Goal: Task Accomplishment & Management: Manage account settings

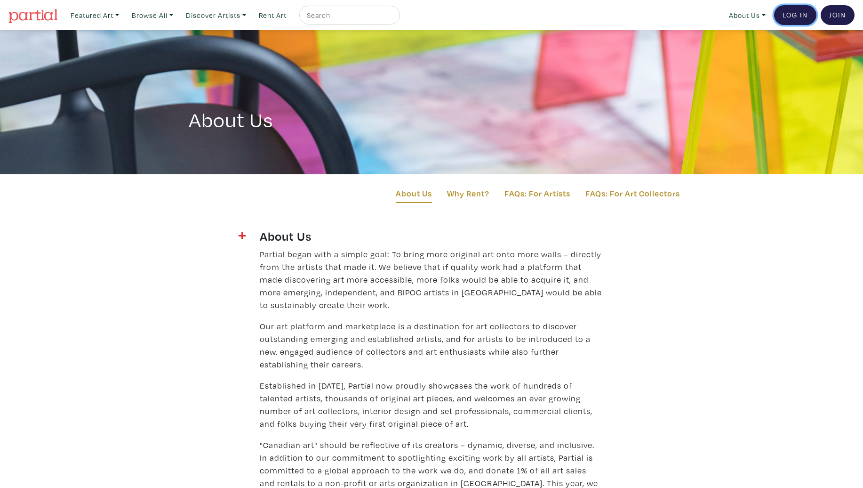
click at [799, 13] on link "Log In" at bounding box center [795, 15] width 42 height 20
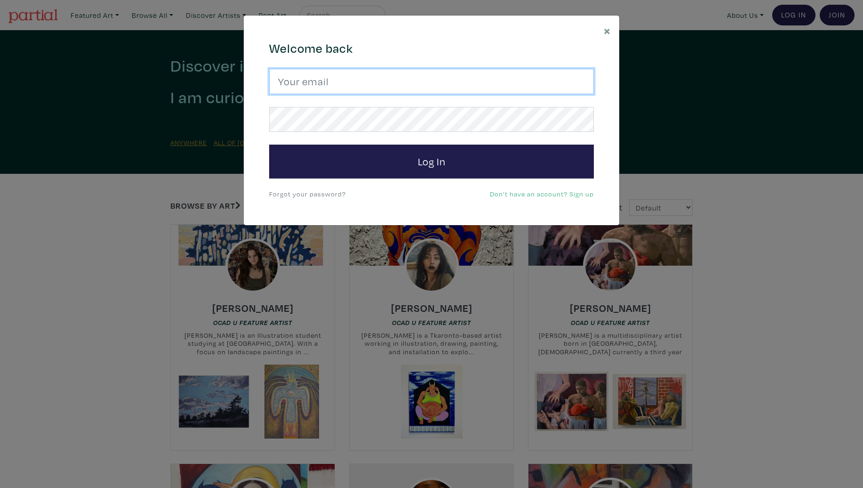
click at [307, 80] on input "email" at bounding box center [431, 81] width 325 height 25
click at [393, 78] on input "pdhatt@hotmail.com" at bounding box center [431, 81] width 325 height 25
drag, startPoint x: 385, startPoint y: 83, endPoint x: 228, endPoint y: 73, distance: 157.5
click at [228, 73] on div "× 664c6a6d6e3476504e6b79362f4172494552756f694733386b666278545363695a485979654c4…" at bounding box center [431, 244] width 863 height 488
type input "[PERSON_NAME][EMAIL_ADDRESS][DOMAIN_NAME]"
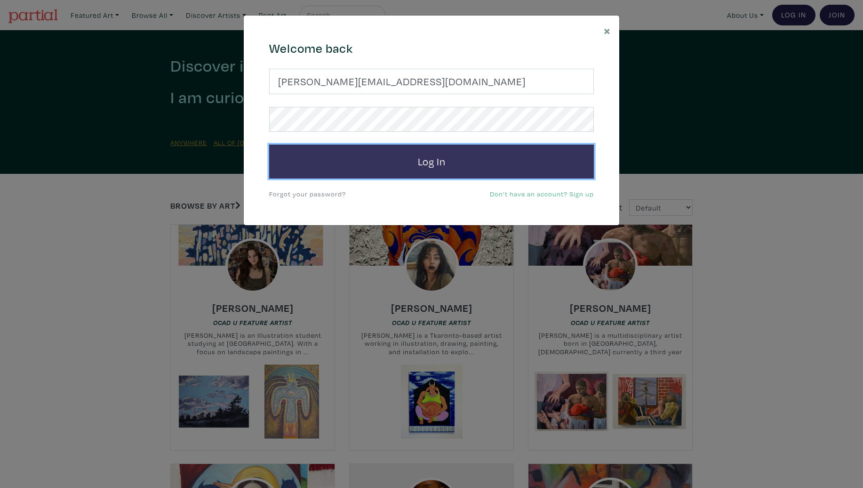
click at [424, 162] on button "Log In" at bounding box center [431, 162] width 325 height 34
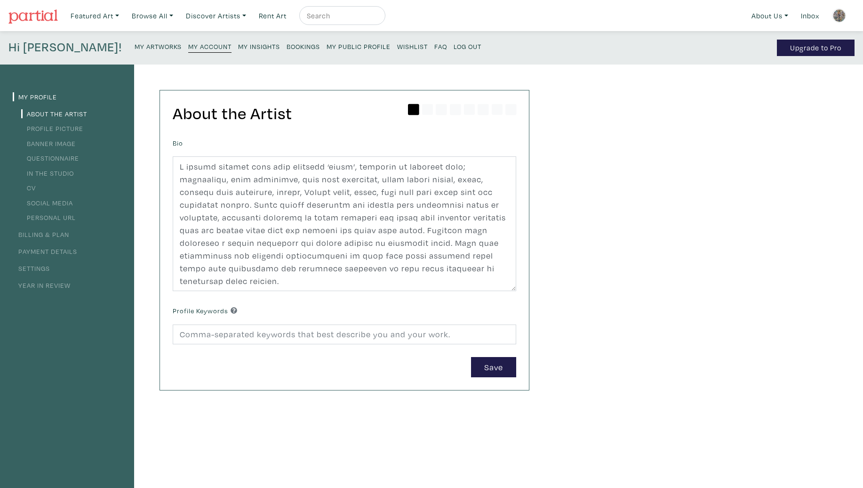
click at [327, 49] on small "My Public Profile" at bounding box center [359, 46] width 64 height 9
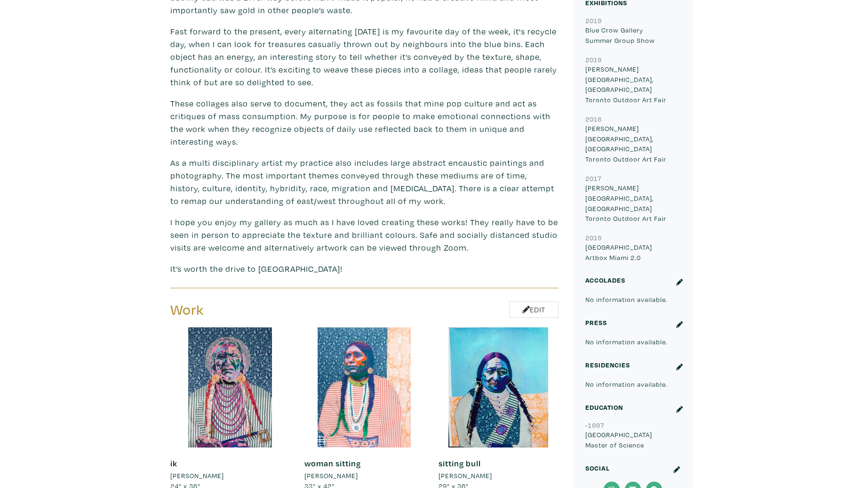
scroll to position [551, 0]
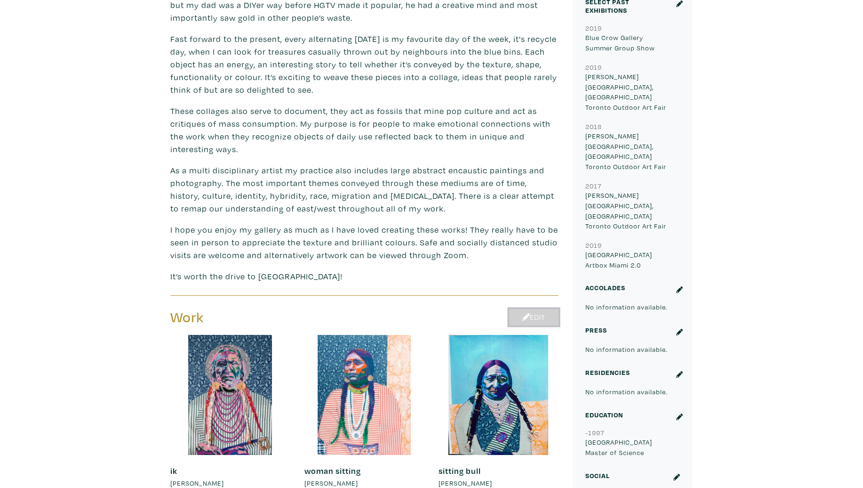
click at [538, 309] on link "Edit" at bounding box center [533, 317] width 49 height 16
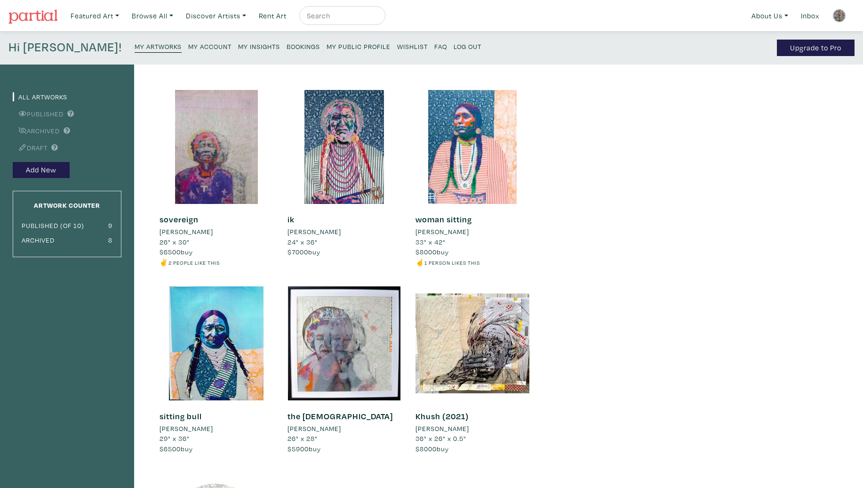
click at [188, 47] on small "My Account" at bounding box center [209, 46] width 43 height 9
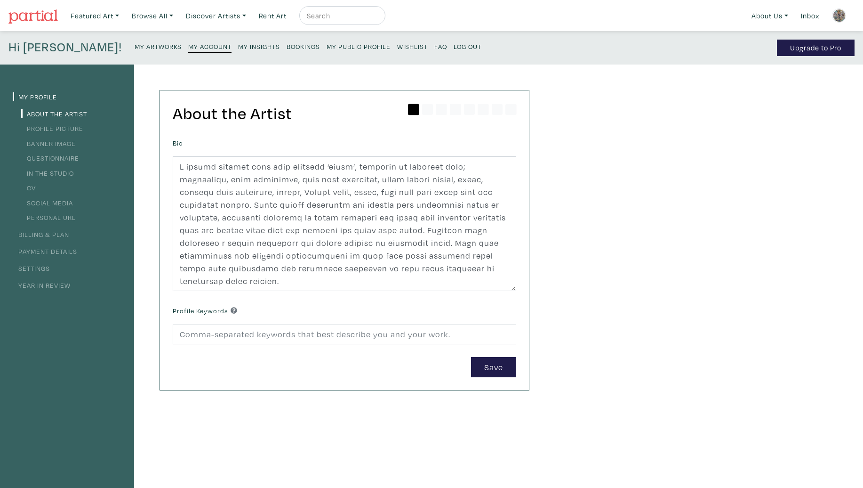
scroll to position [1, 0]
click at [35, 267] on link "Settings" at bounding box center [31, 266] width 37 height 9
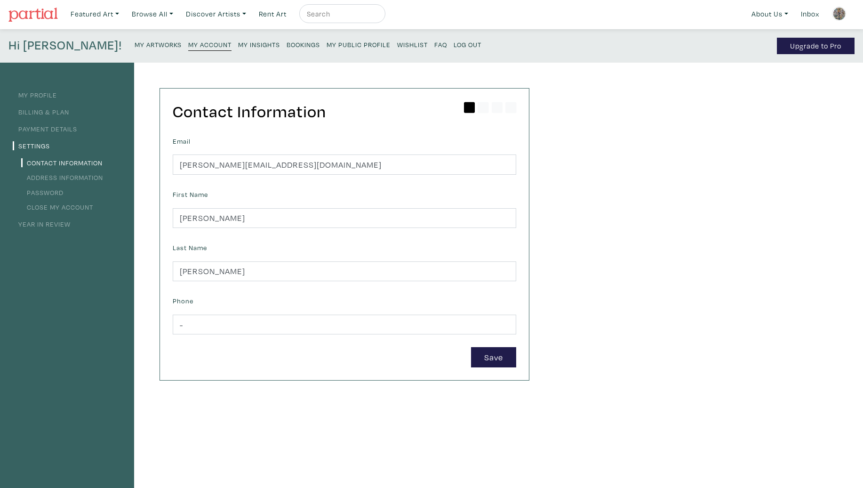
scroll to position [2, 0]
click at [40, 96] on link "My Profile" at bounding box center [35, 94] width 44 height 9
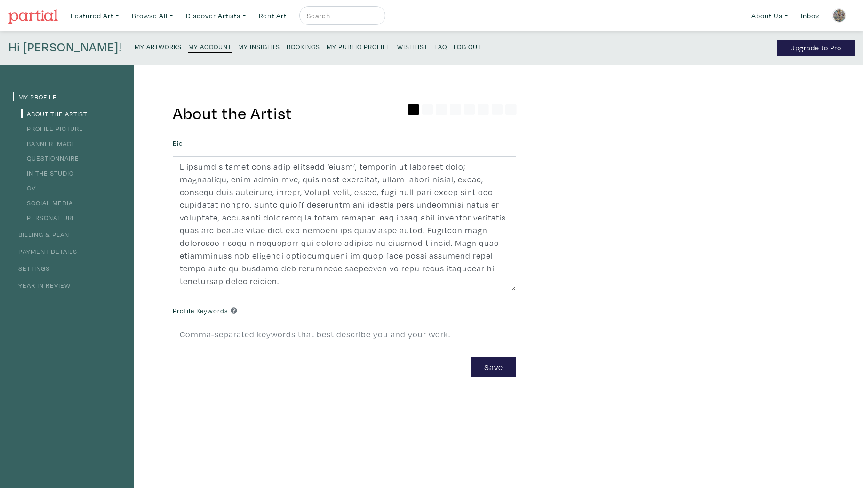
click at [135, 48] on small "My Artworks" at bounding box center [158, 46] width 47 height 9
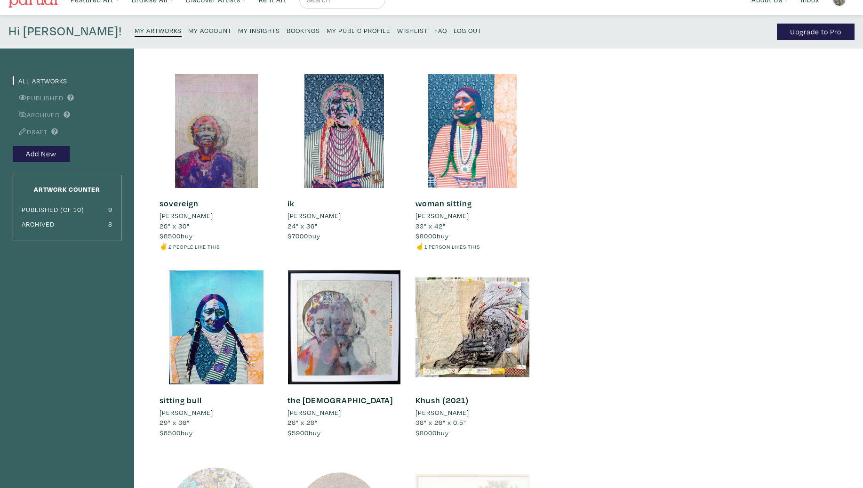
scroll to position [20, 0]
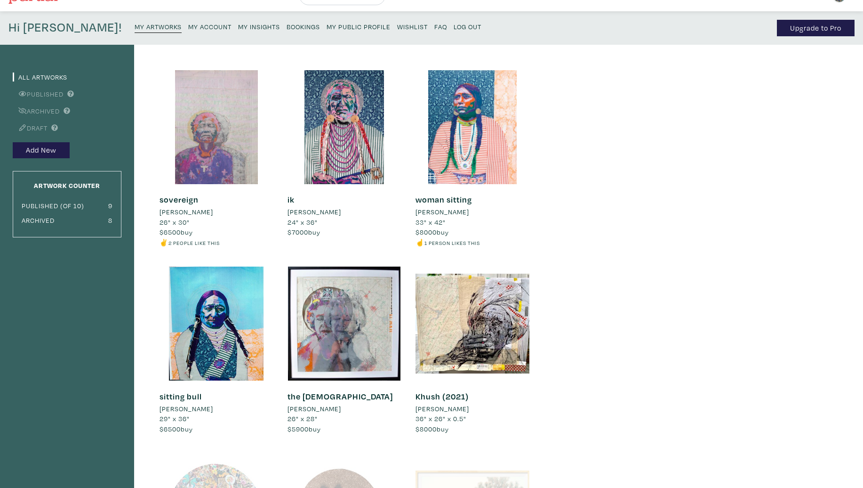
click at [233, 180] on div at bounding box center [217, 127] width 114 height 114
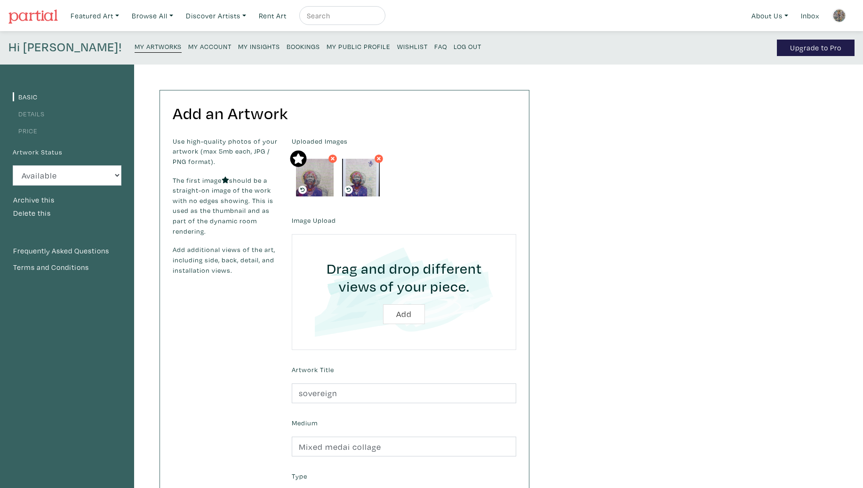
scroll to position [3, 0]
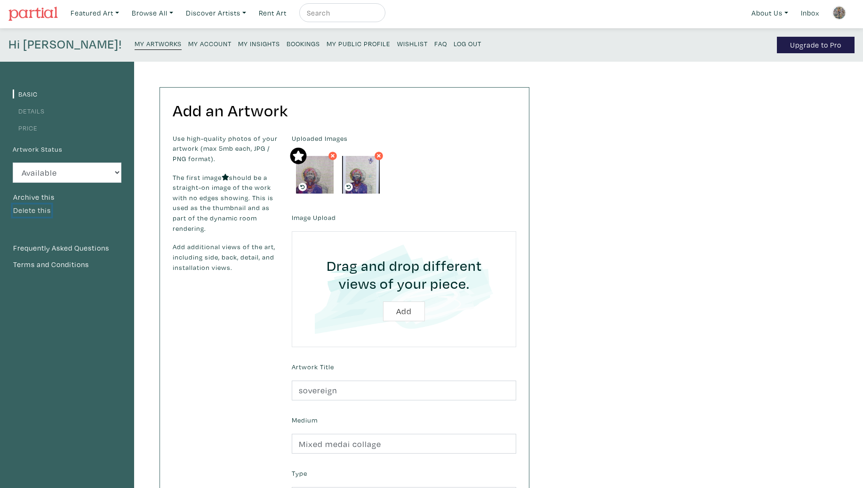
click at [36, 212] on button "Delete this" at bounding box center [32, 210] width 39 height 12
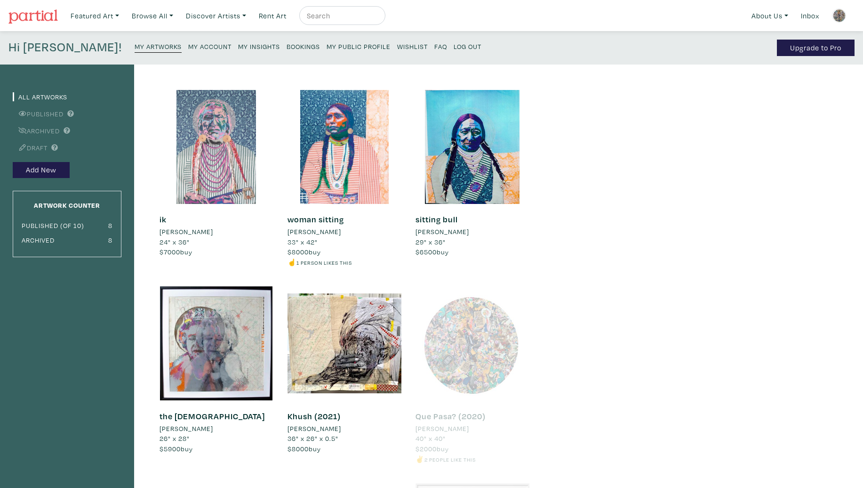
click at [233, 176] on div at bounding box center [217, 147] width 114 height 114
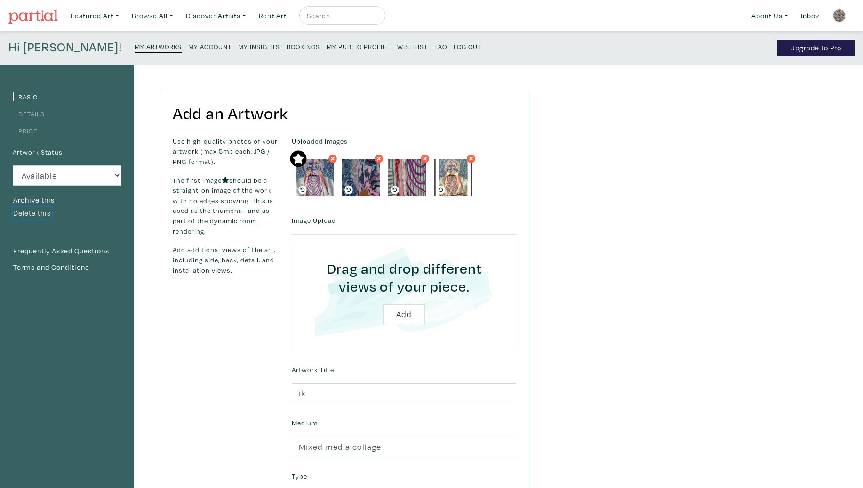
click at [40, 214] on button "Delete this" at bounding box center [32, 213] width 39 height 12
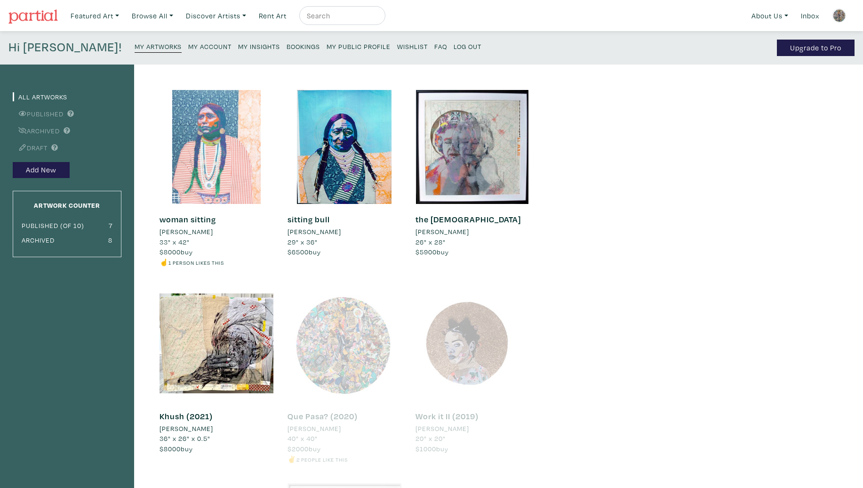
click at [219, 160] on div at bounding box center [217, 147] width 114 height 114
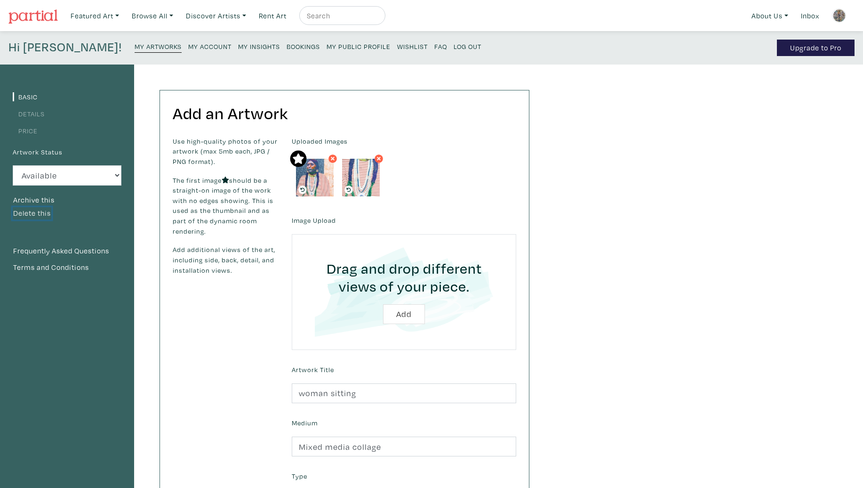
click at [45, 217] on button "Delete this" at bounding box center [32, 213] width 39 height 12
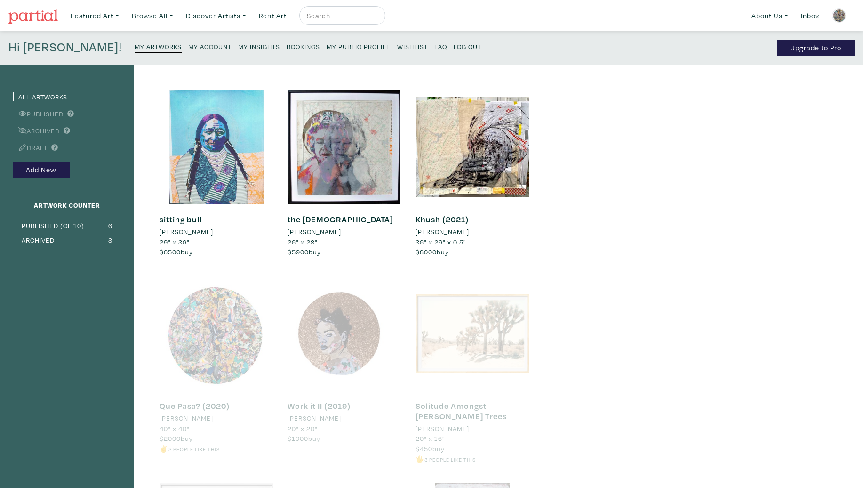
click at [246, 195] on div at bounding box center [217, 147] width 114 height 114
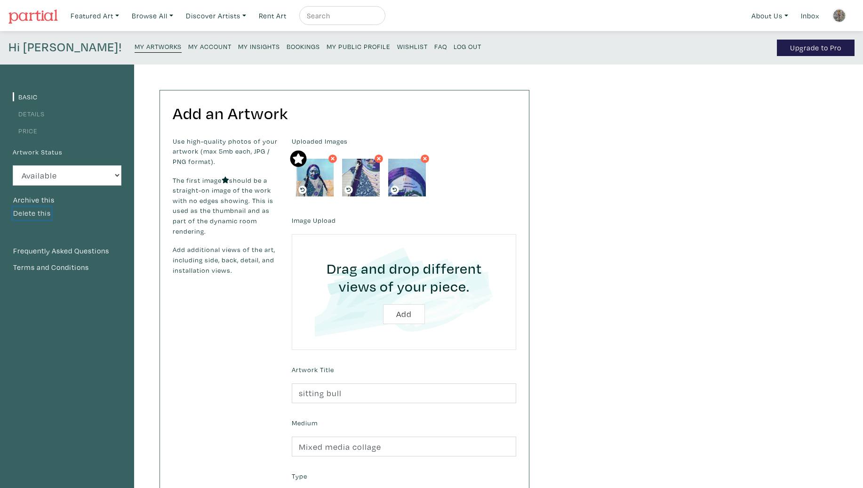
click at [29, 213] on button "Delete this" at bounding box center [32, 213] width 39 height 12
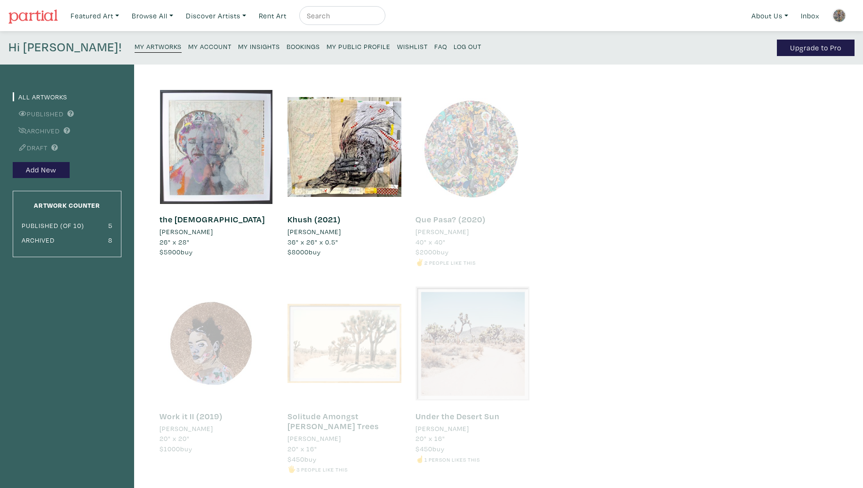
click at [211, 169] on div at bounding box center [217, 147] width 114 height 114
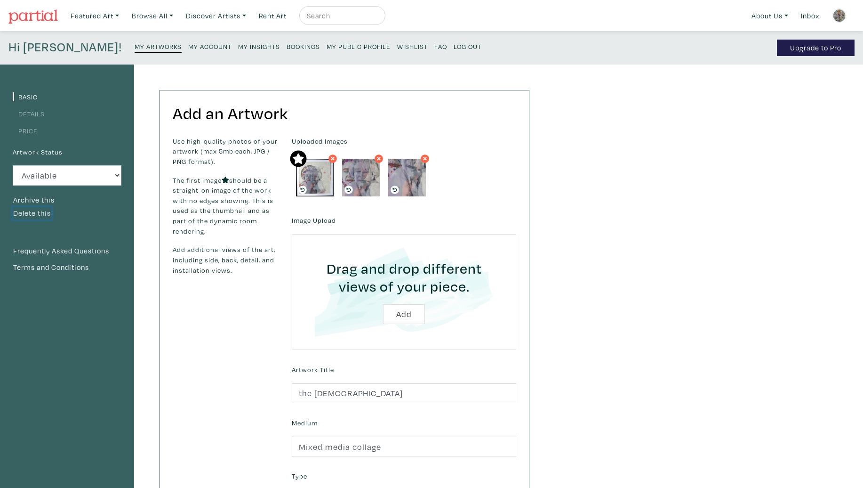
click at [20, 217] on button "Delete this" at bounding box center [32, 213] width 39 height 12
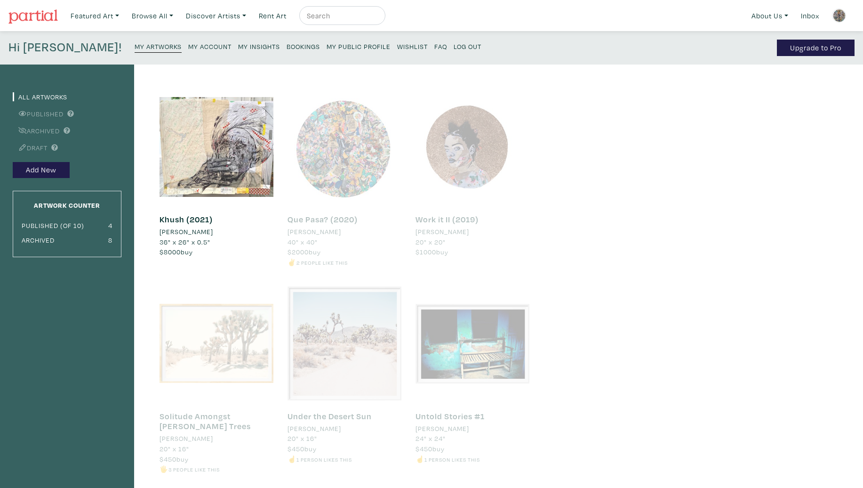
click at [250, 145] on div at bounding box center [217, 147] width 114 height 114
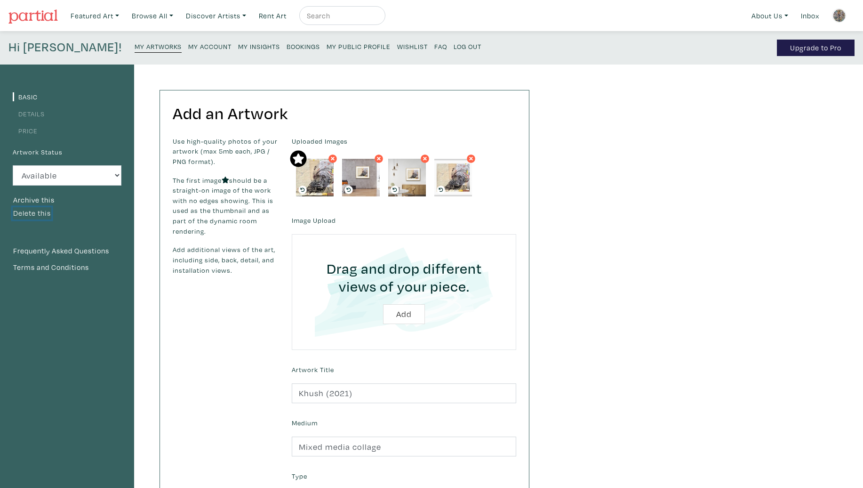
click at [43, 215] on button "Delete this" at bounding box center [32, 213] width 39 height 12
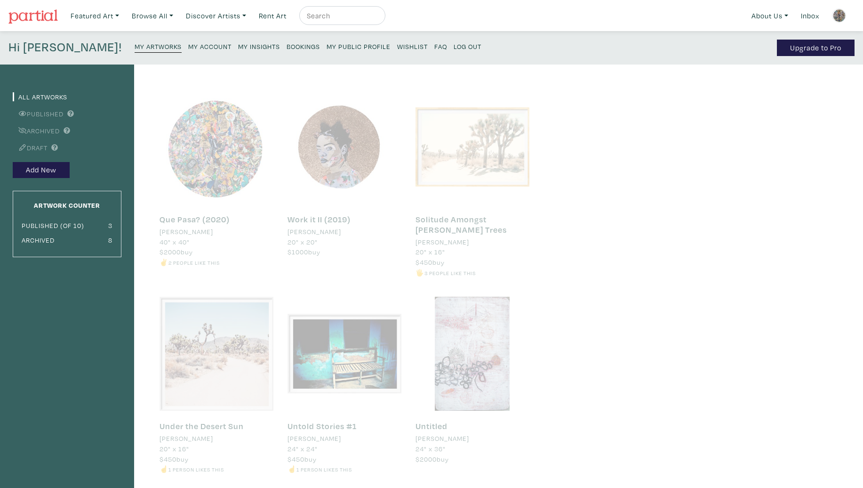
drag, startPoint x: 422, startPoint y: 252, endPoint x: 417, endPoint y: 250, distance: 4.9
click at [422, 252] on span "20" x 16"" at bounding box center [431, 251] width 30 height 9
click at [234, 162] on div at bounding box center [217, 147] width 114 height 114
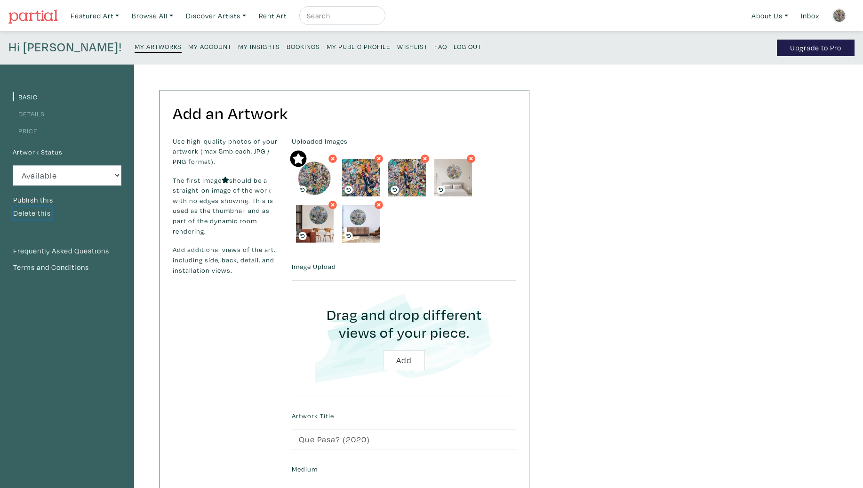
click at [38, 216] on button "Delete this" at bounding box center [32, 213] width 39 height 12
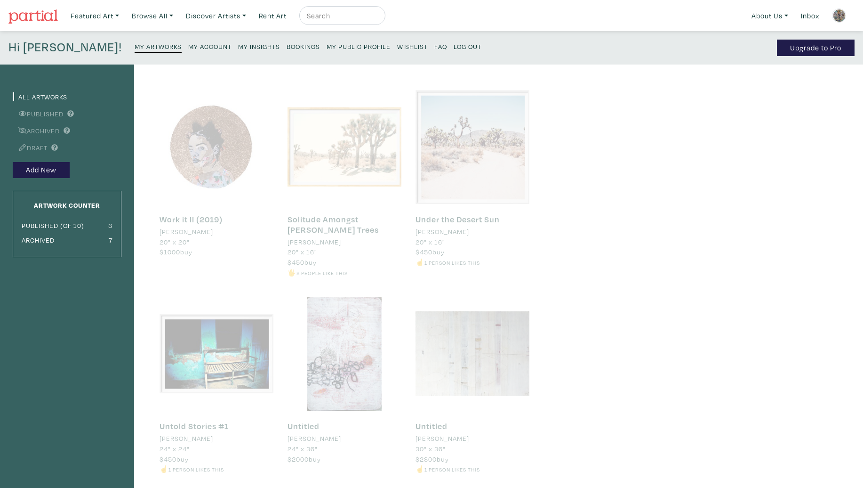
click at [230, 154] on div at bounding box center [217, 147] width 114 height 114
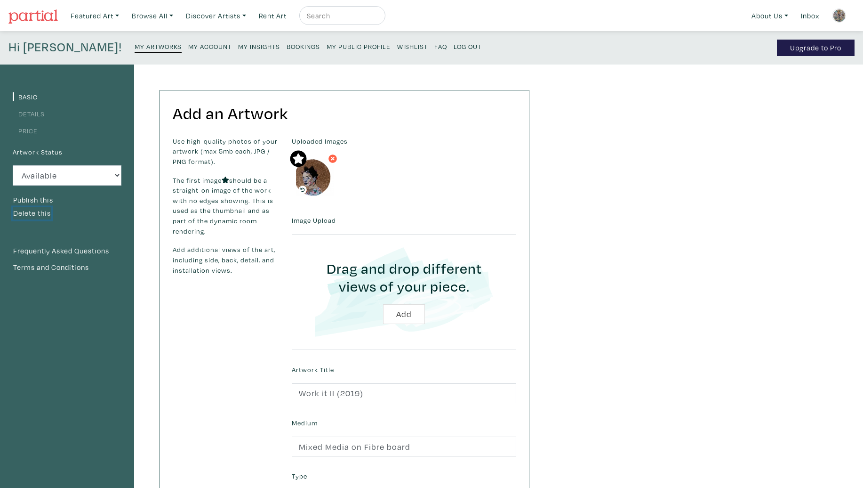
click at [40, 215] on button "Delete this" at bounding box center [32, 213] width 39 height 12
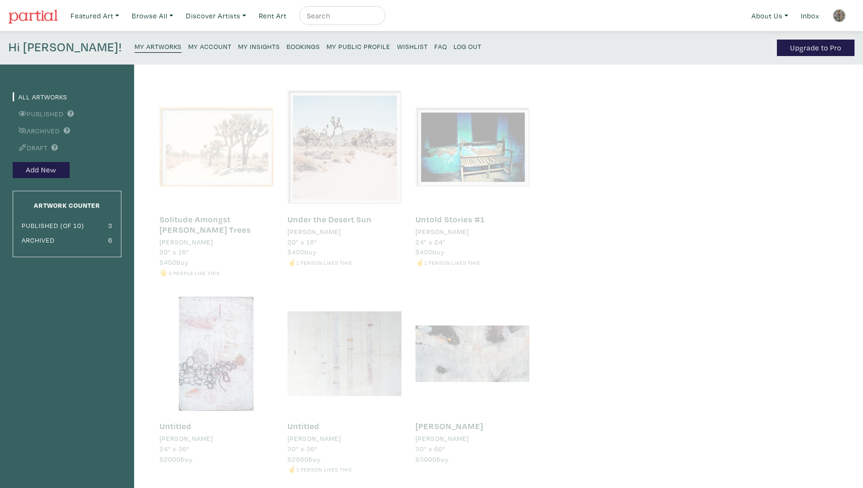
click at [205, 163] on div at bounding box center [217, 147] width 114 height 114
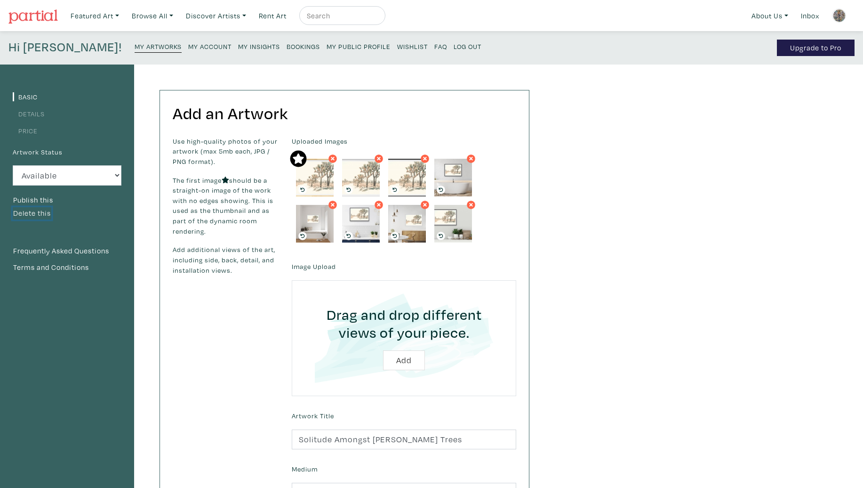
click at [43, 215] on button "Delete this" at bounding box center [32, 213] width 39 height 12
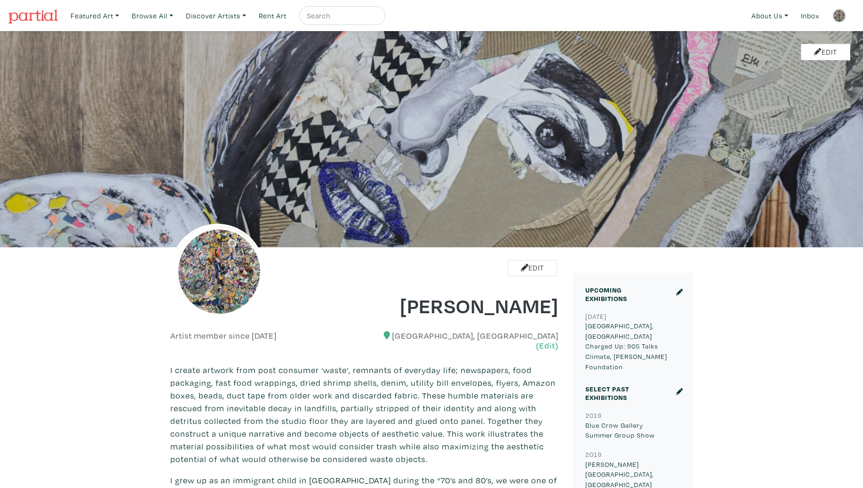
scroll to position [27, 0]
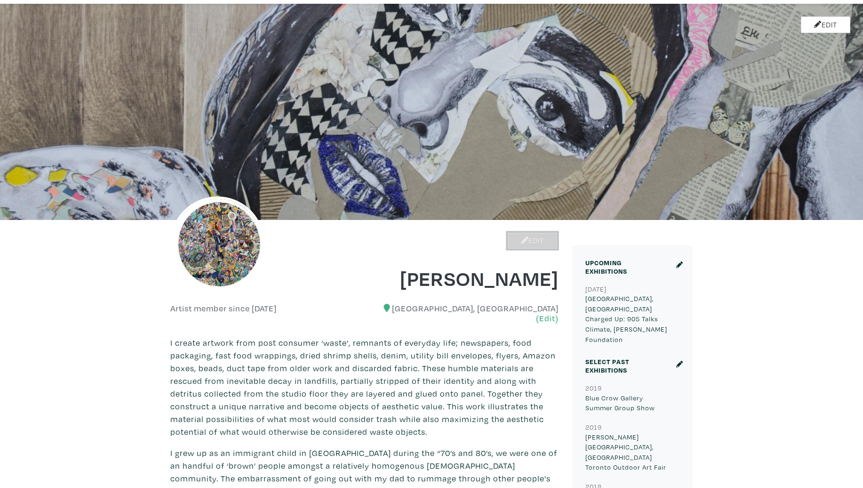
click at [534, 242] on link "Edit" at bounding box center [532, 241] width 49 height 16
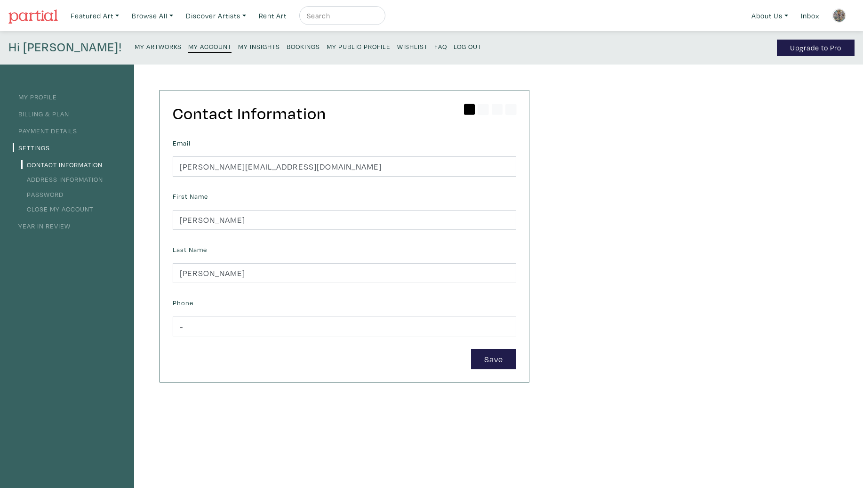
click at [72, 210] on link "Close My Account" at bounding box center [57, 208] width 72 height 9
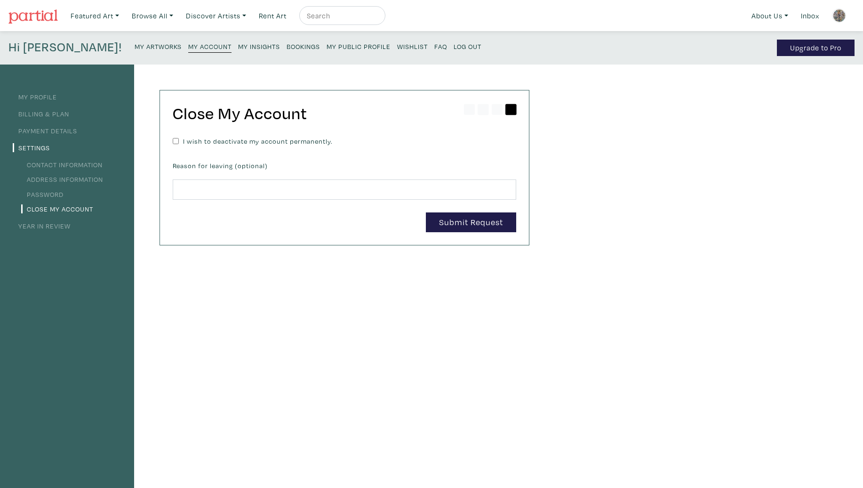
click at [177, 143] on input "I wish to deactivate my account permanently." at bounding box center [176, 141] width 6 height 10
checkbox input "true"
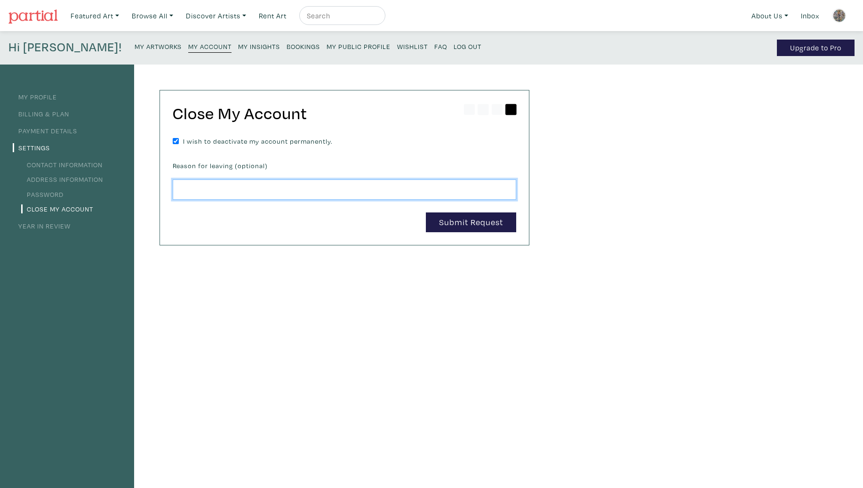
click at [195, 197] on input at bounding box center [345, 189] width 344 height 20
type input "market is saturated, not the platform for my art"
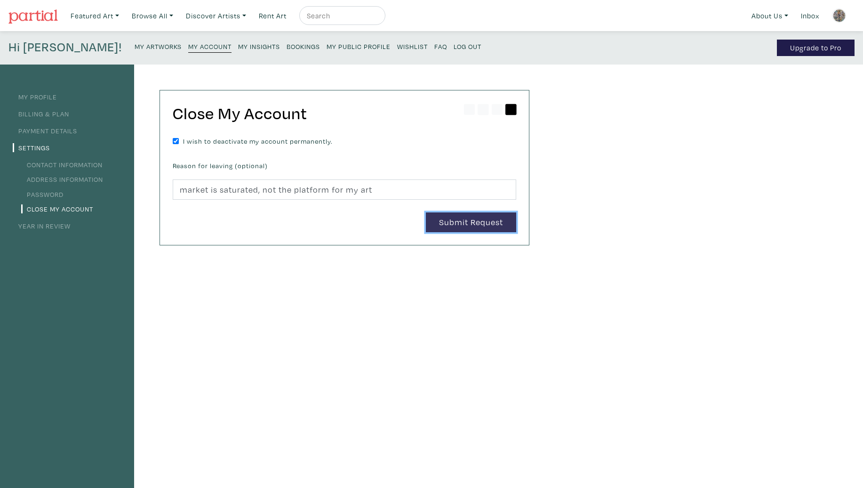
click at [483, 222] on button "Submit Request" at bounding box center [471, 222] width 90 height 20
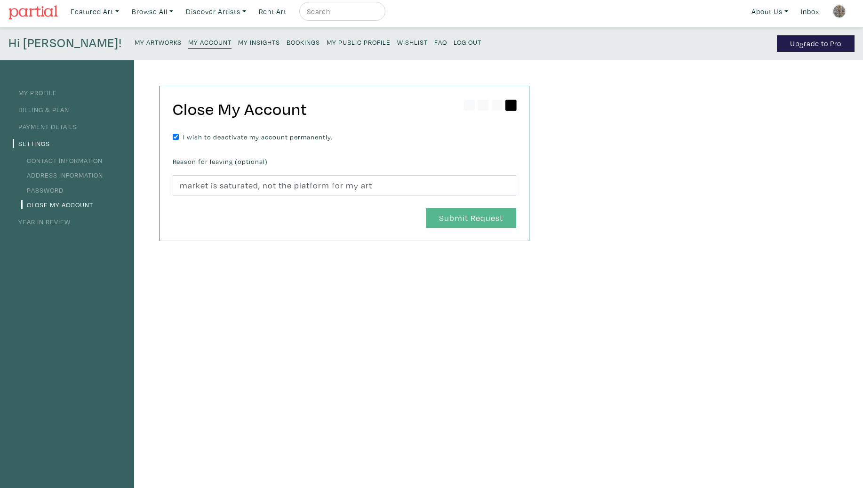
scroll to position [7, 0]
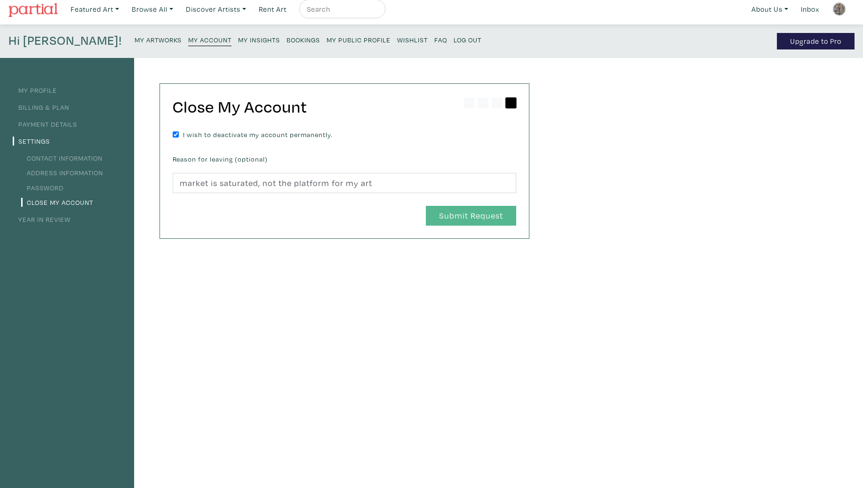
click at [482, 227] on div "Close My Account I wish to deactivate my account permanently. Reason for leavin…" at bounding box center [344, 161] width 369 height 154
click at [477, 219] on button "Submit Request" at bounding box center [471, 216] width 90 height 20
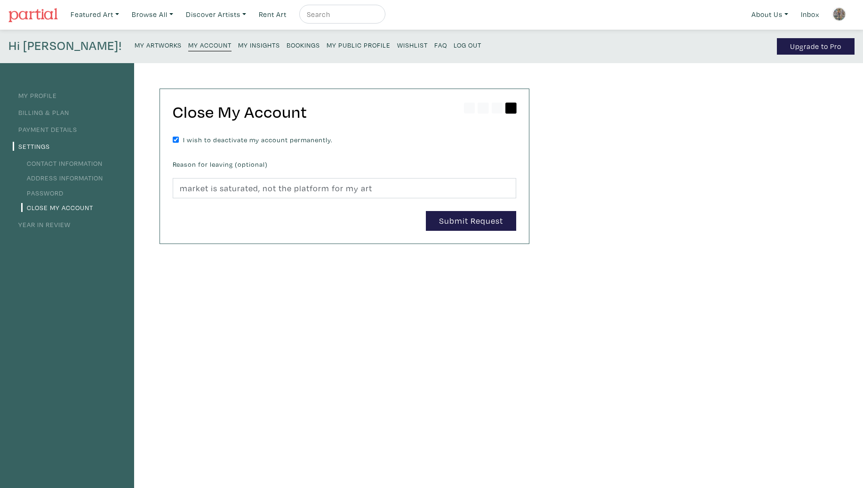
scroll to position [0, 0]
